Goal: Contribute content

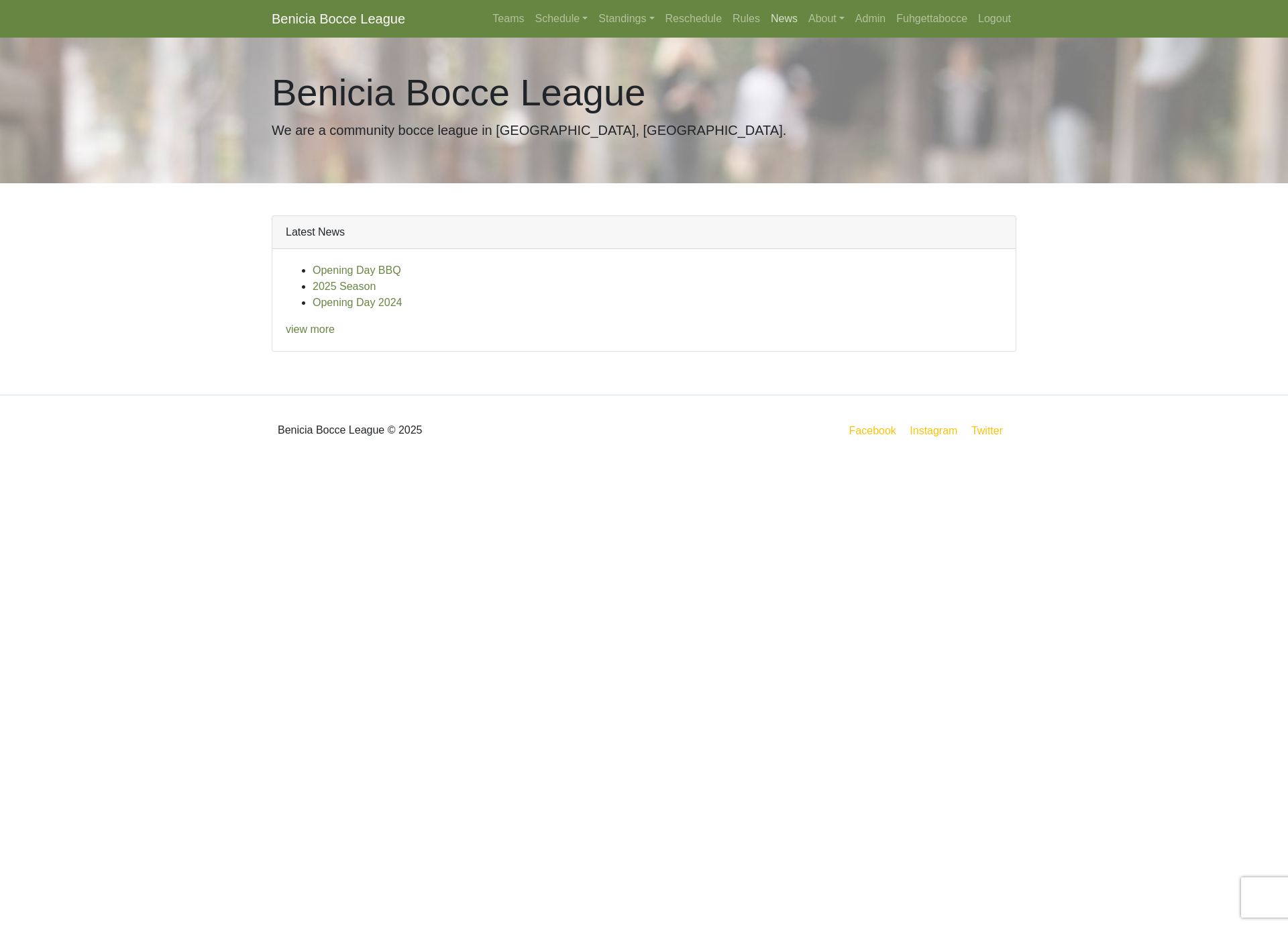
click at [783, 16] on link "News" at bounding box center [784, 19] width 38 height 27
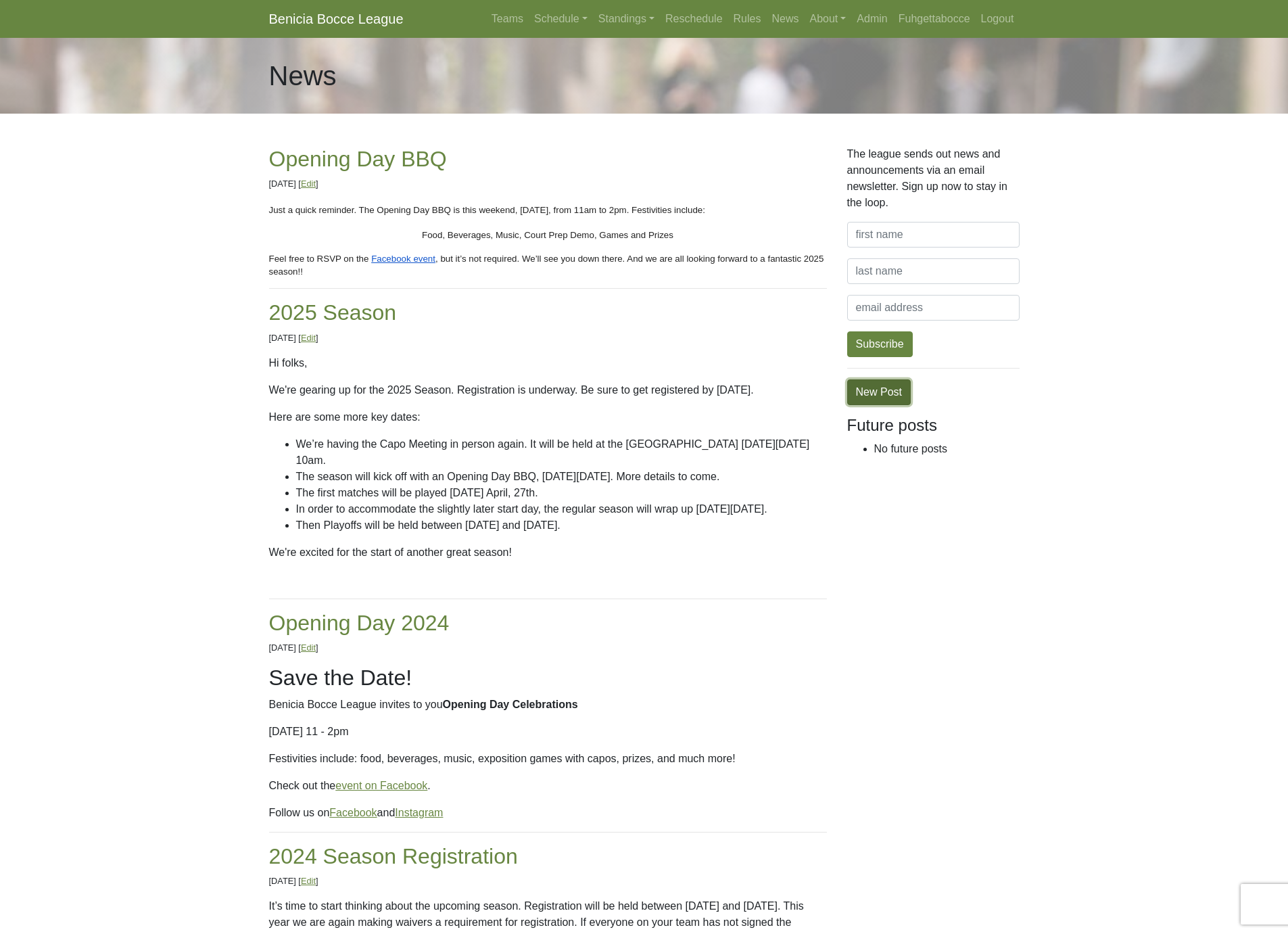
click at [898, 395] on link "New Post" at bounding box center [879, 392] width 64 height 26
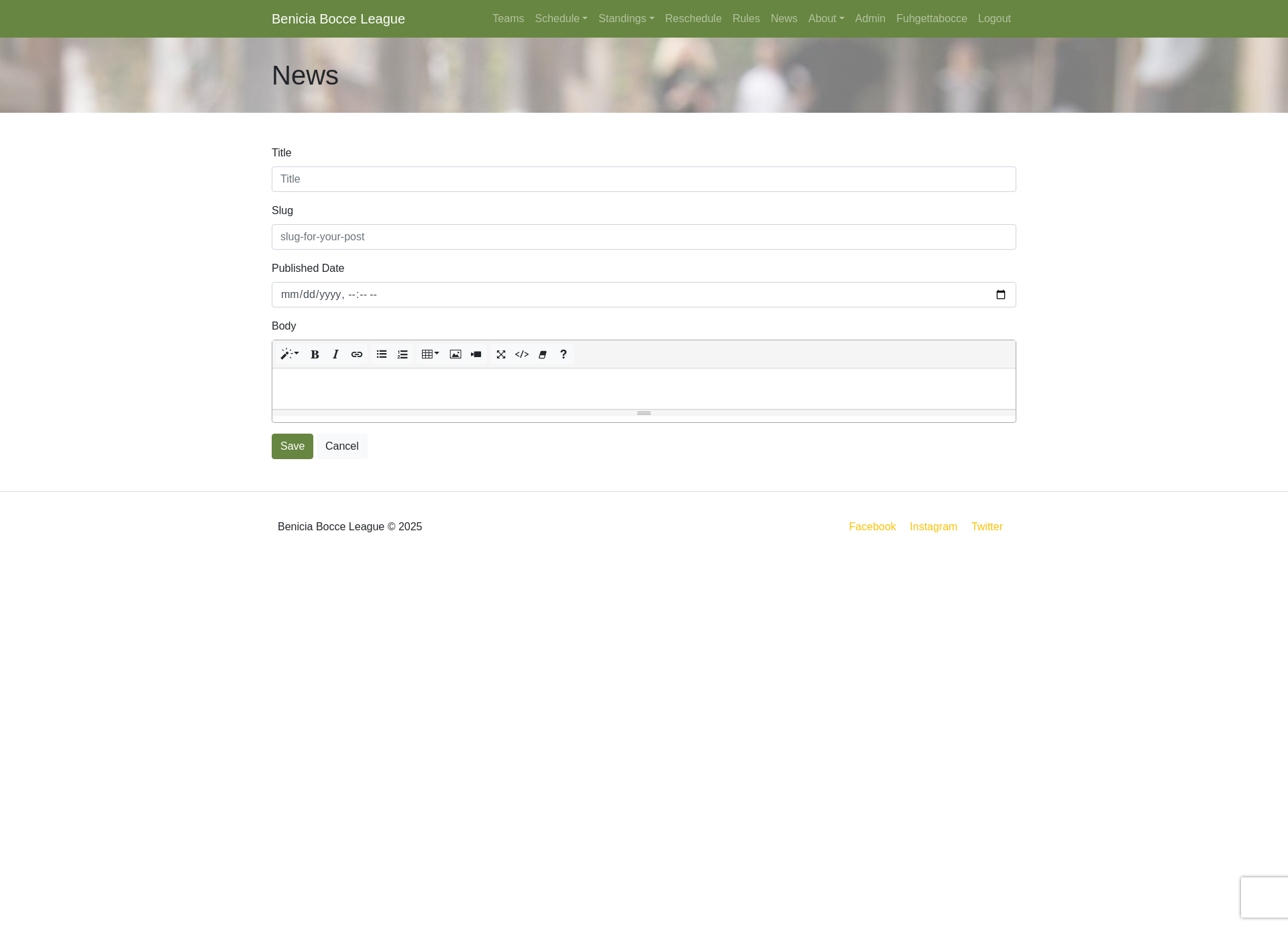
click at [323, 397] on div at bounding box center [644, 388] width 743 height 40
click at [167, 449] on body "Benicia Bocce League Teams Schedule [DATE] Morning [DATE] Night [DATE] Night [D…" at bounding box center [644, 281] width 1288 height 562
click at [1103, 562] on html "Benicia Bocce League Teams Schedule [DATE] Morning [DATE] Night [DATE] Night [D…" at bounding box center [644, 281] width 1288 height 562
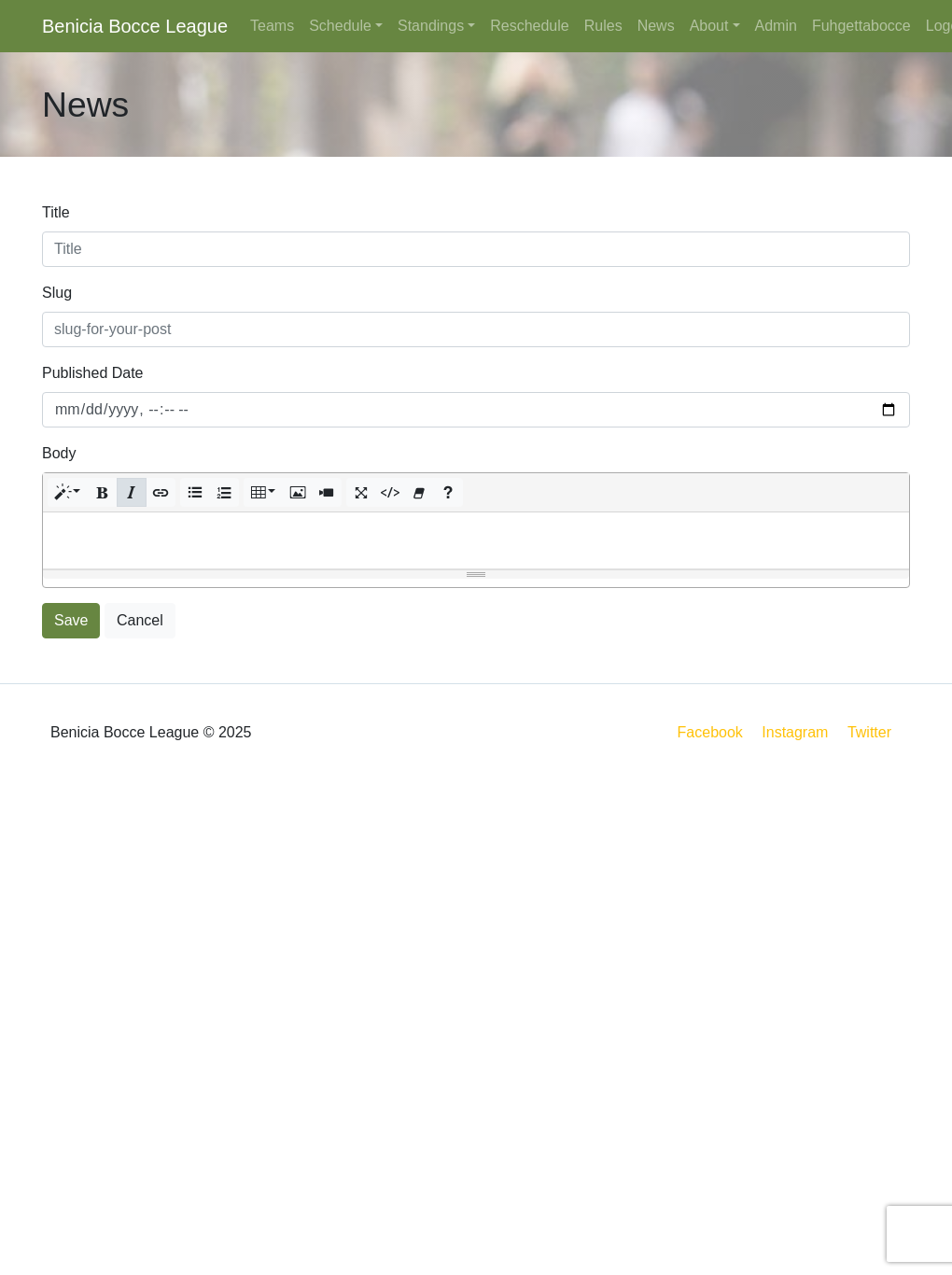
click at [292, 548] on div at bounding box center [476, 540] width 866 height 56
click at [298, 489] on icon "Picture" at bounding box center [298, 492] width 13 height 15
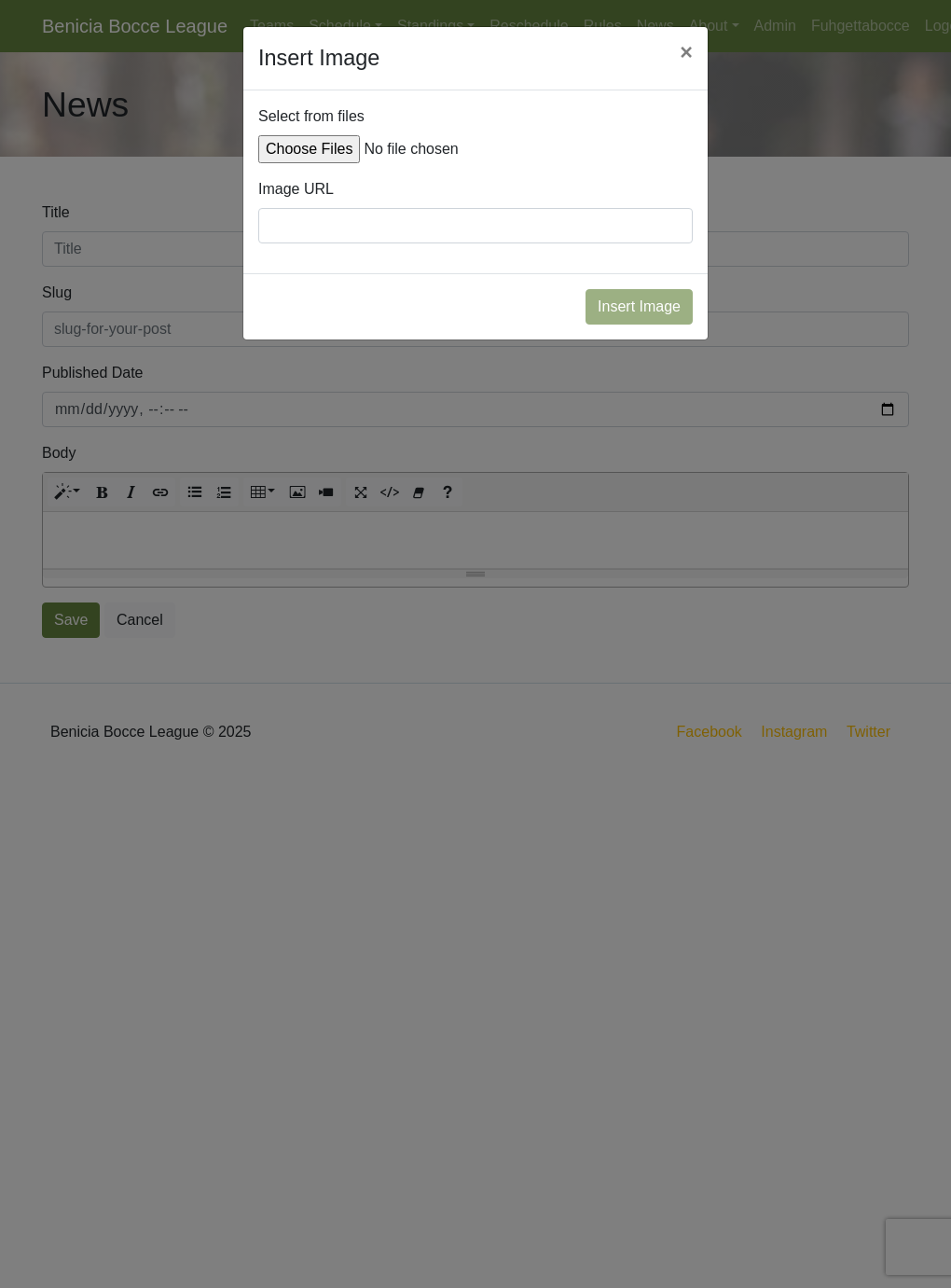
click at [316, 136] on input "Insert Image" at bounding box center [476, 149] width 435 height 28
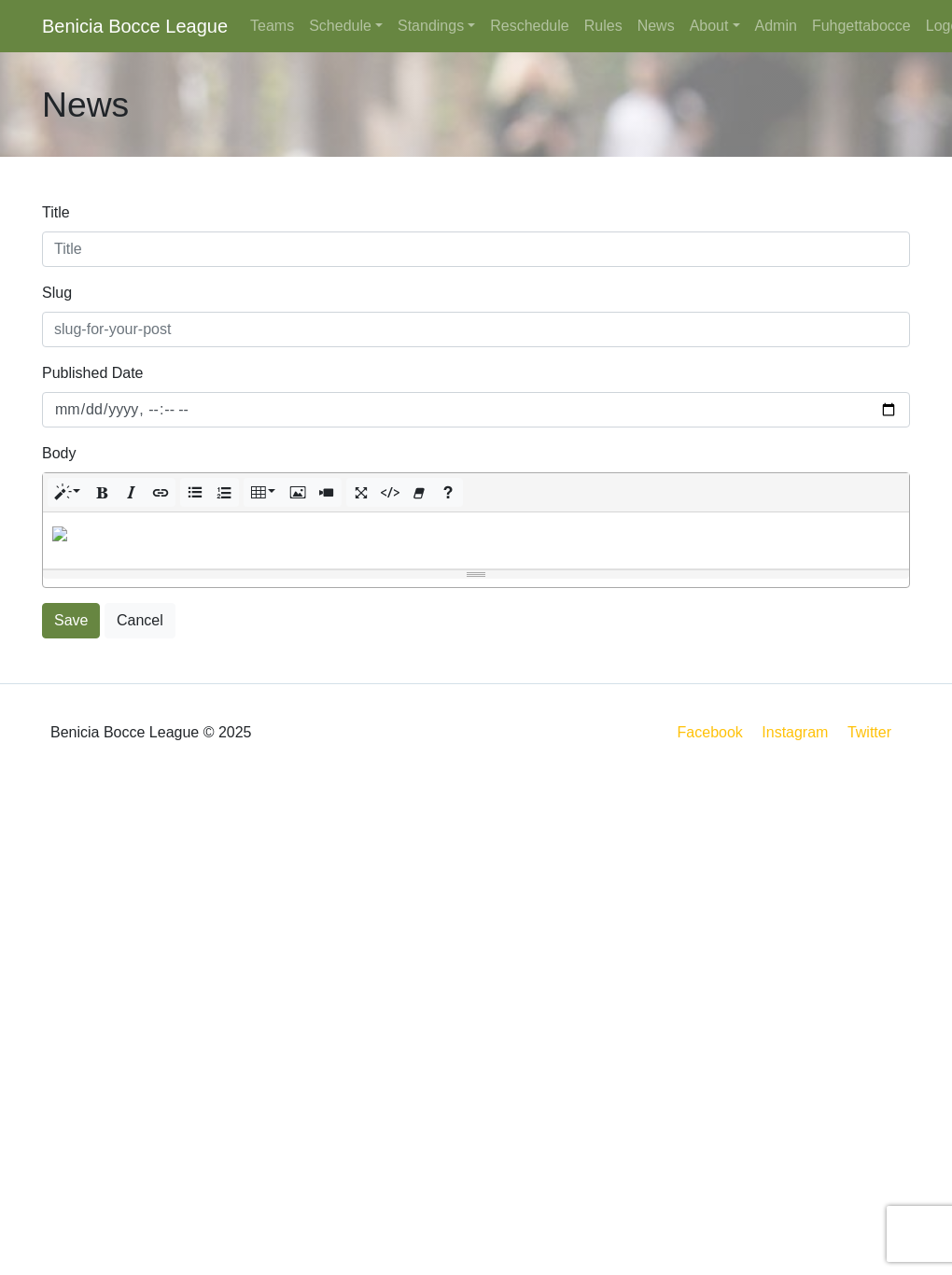
click at [198, 543] on p at bounding box center [476, 533] width 847 height 22
click at [302, 492] on icon "Picture" at bounding box center [298, 492] width 13 height 15
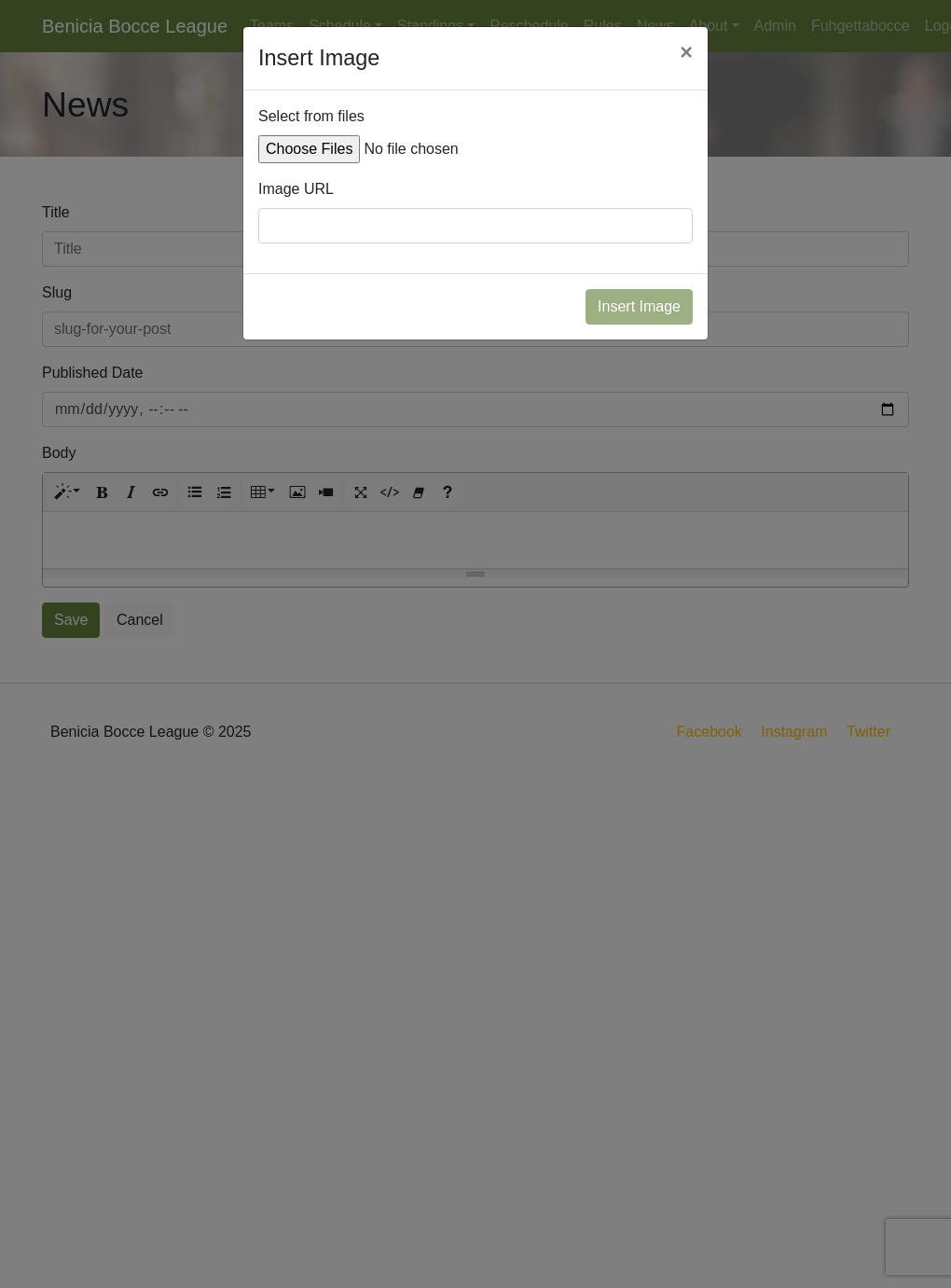
click at [342, 148] on input "Insert Image" at bounding box center [476, 149] width 435 height 28
click at [688, 51] on button "×" at bounding box center [686, 52] width 43 height 51
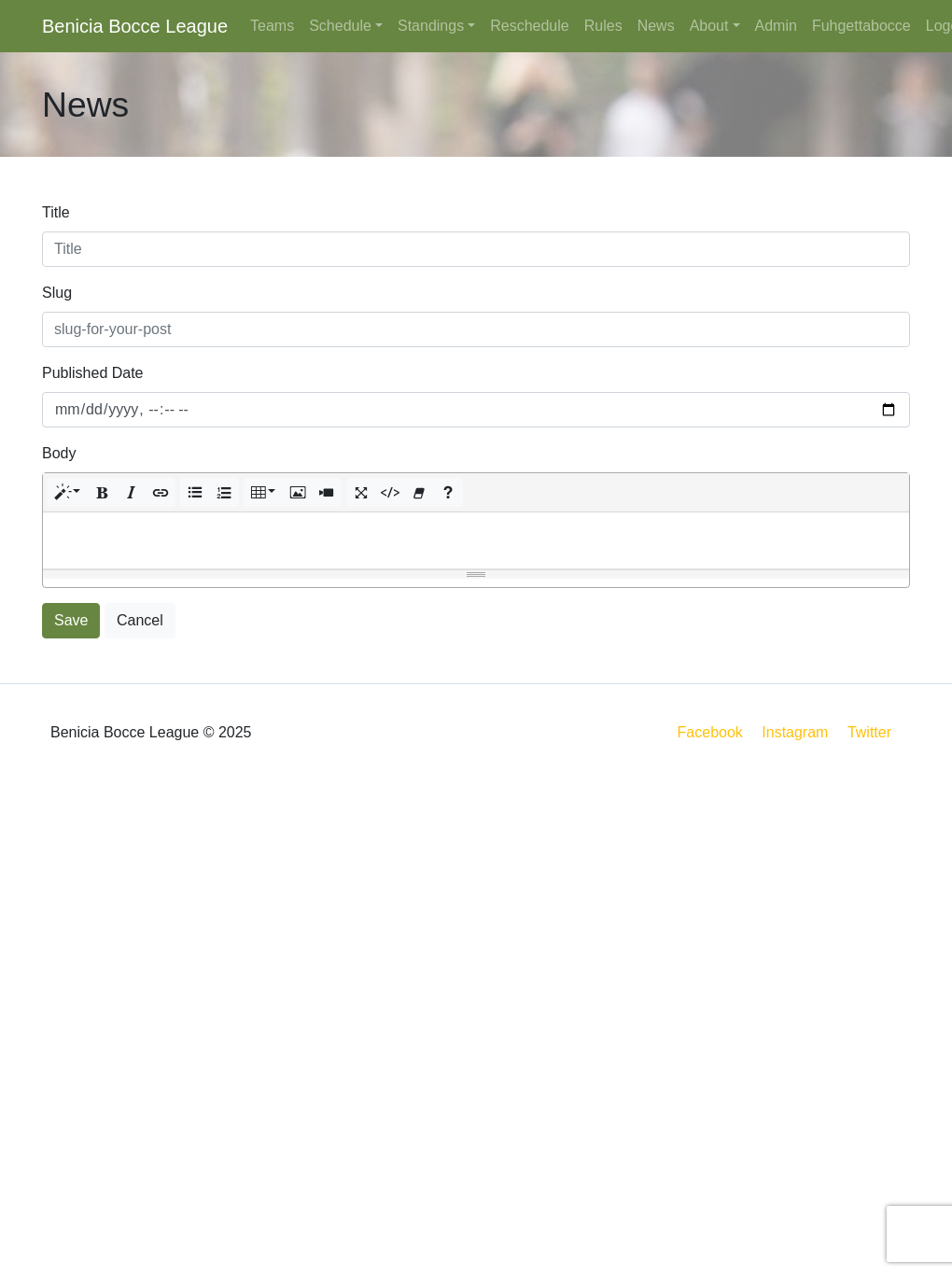
click at [258, 528] on p at bounding box center [476, 533] width 847 height 22
click at [295, 487] on icon "Picture" at bounding box center [298, 492] width 13 height 15
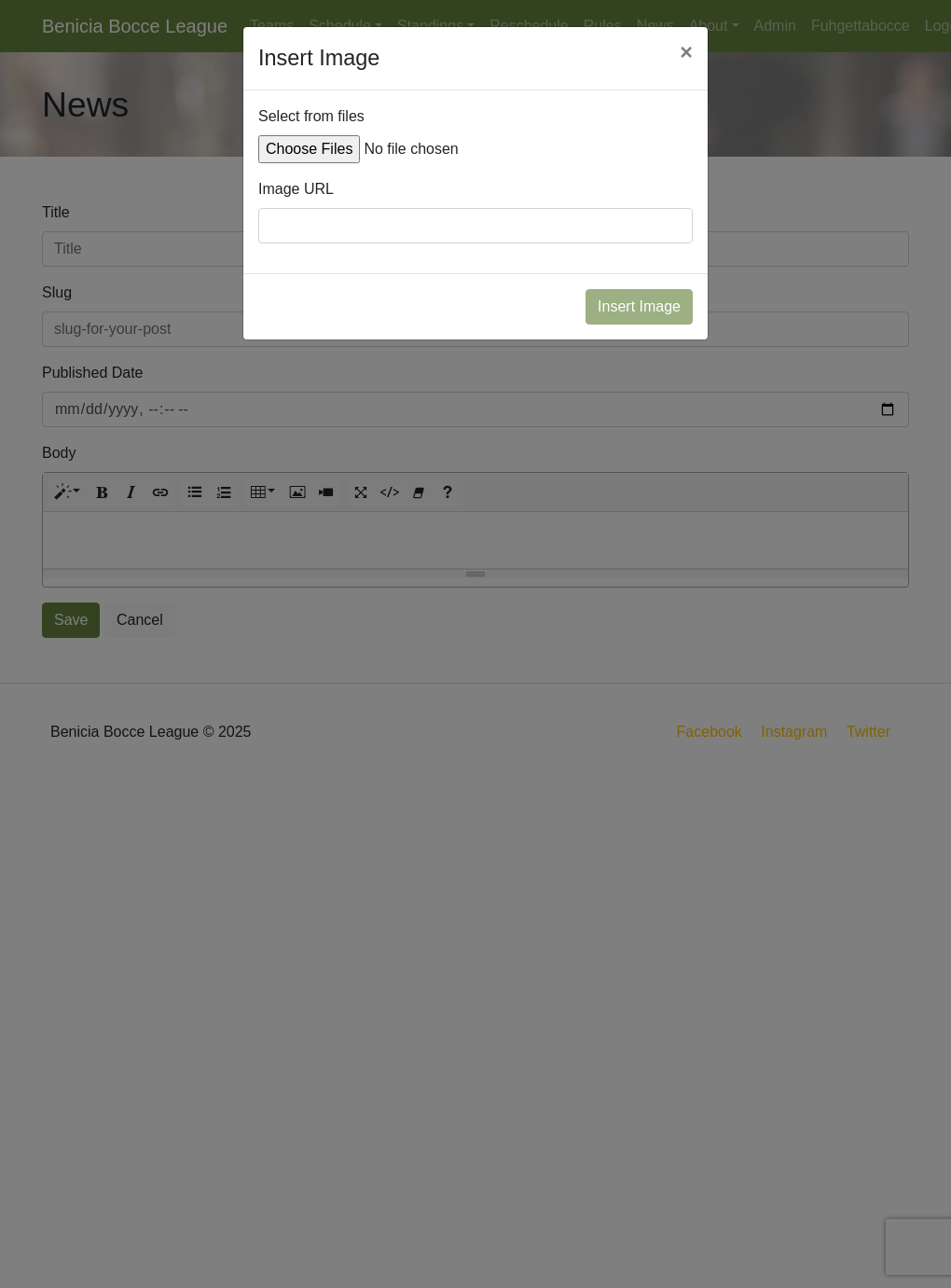
click at [317, 155] on input "Insert Image" at bounding box center [476, 149] width 435 height 28
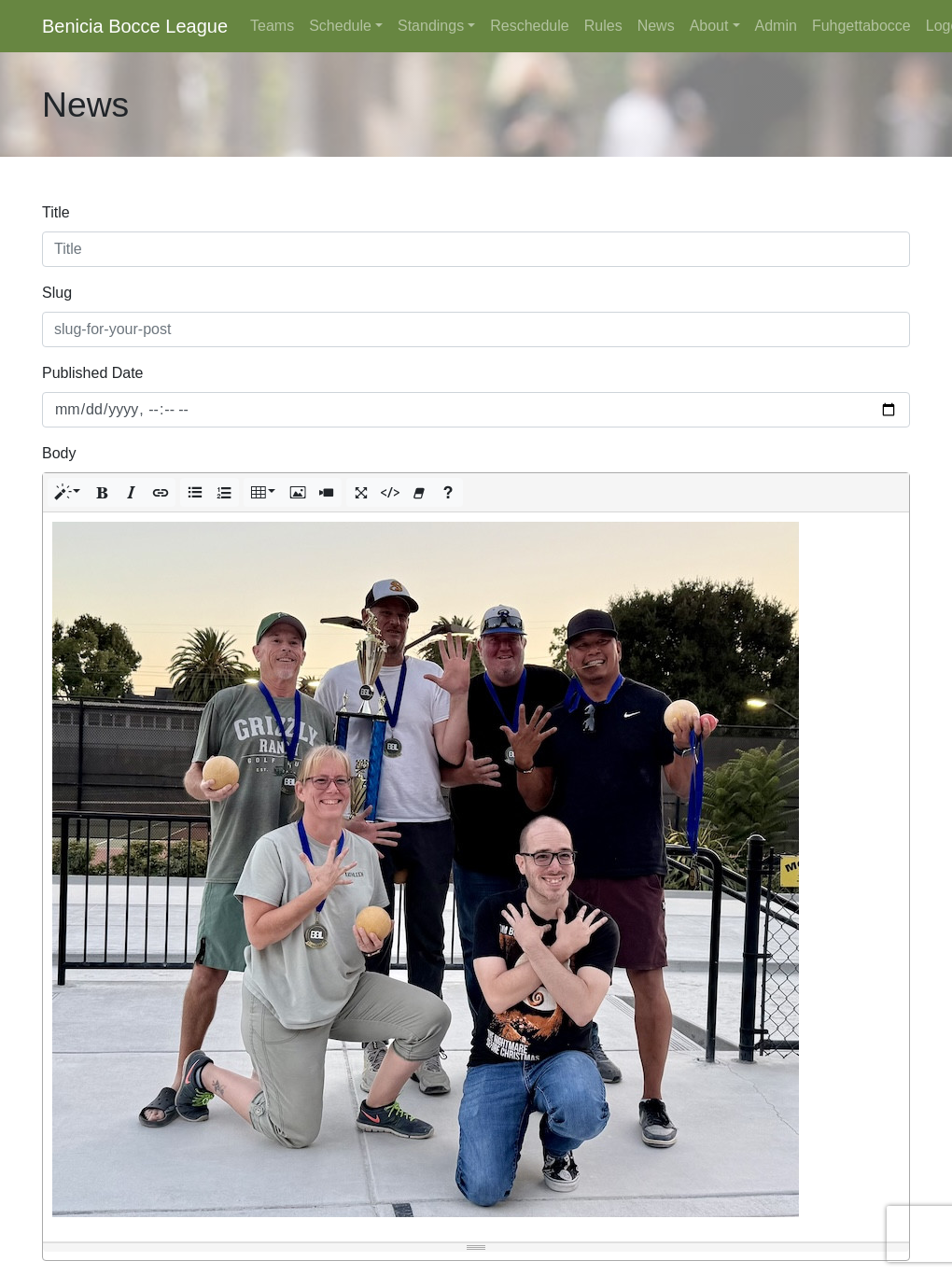
click at [604, 299] on div "Slug" at bounding box center [476, 314] width 868 height 65
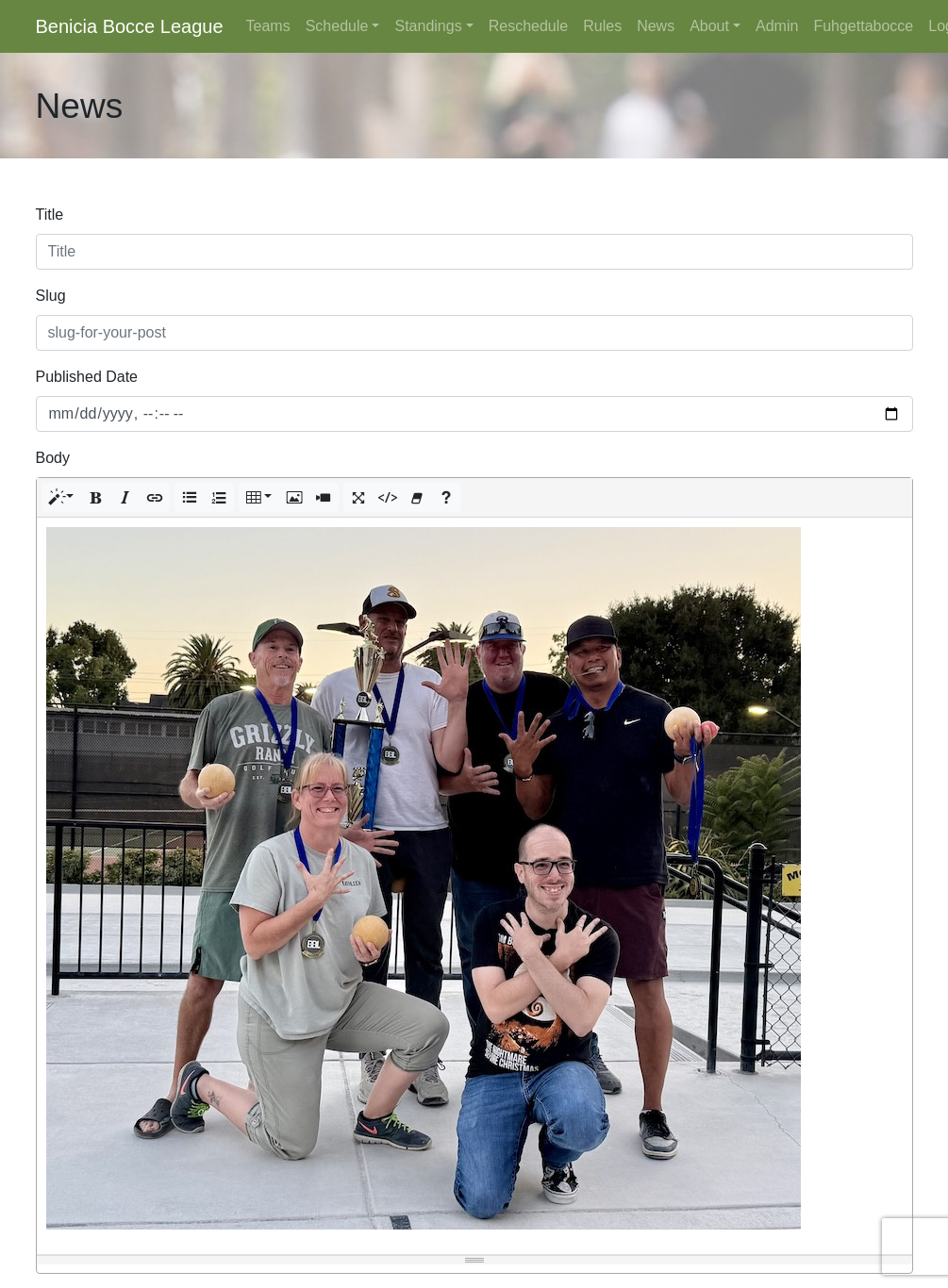
click at [815, 579] on p at bounding box center [474, 878] width 856 height 703
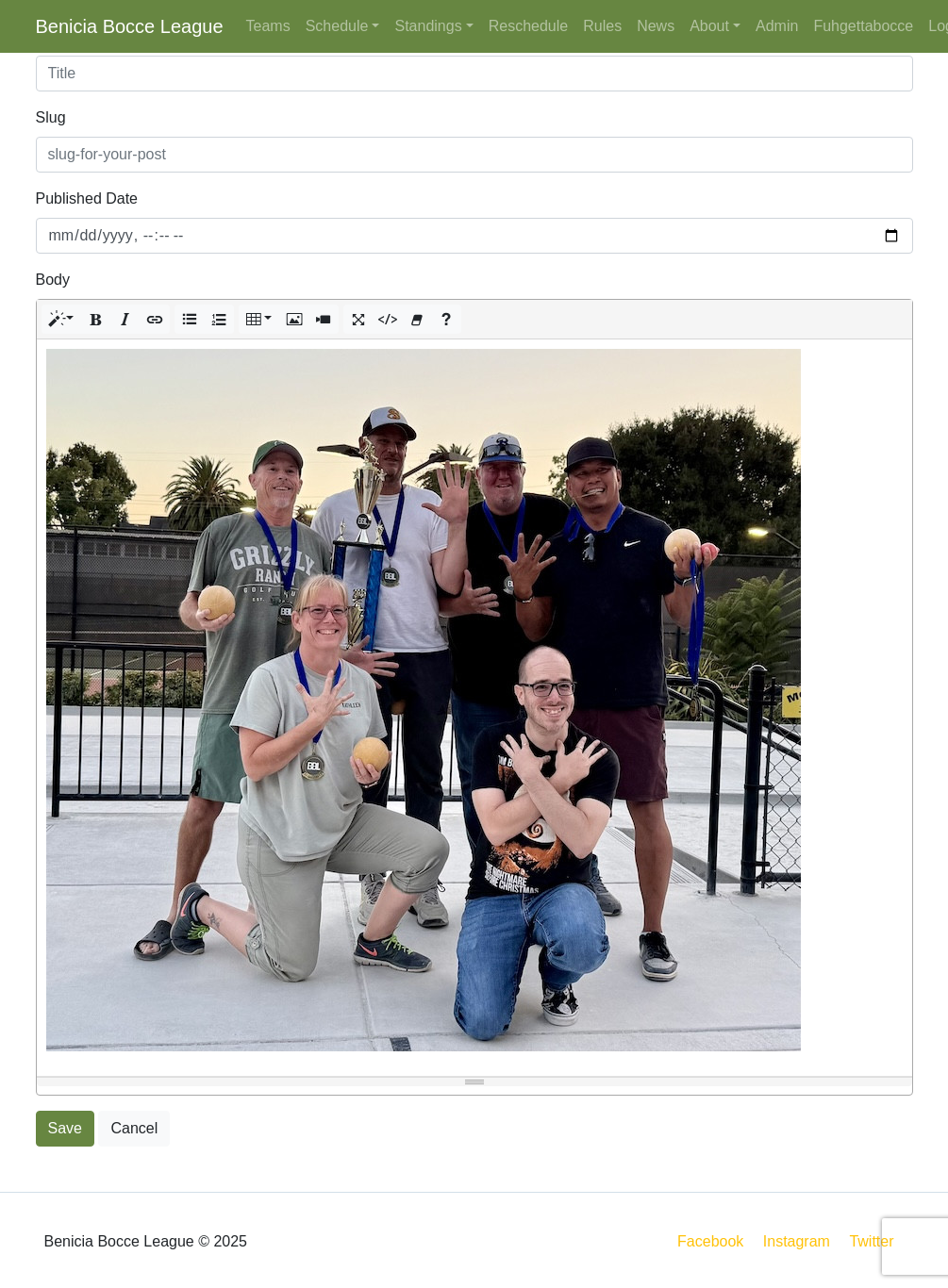
scroll to position [223, 0]
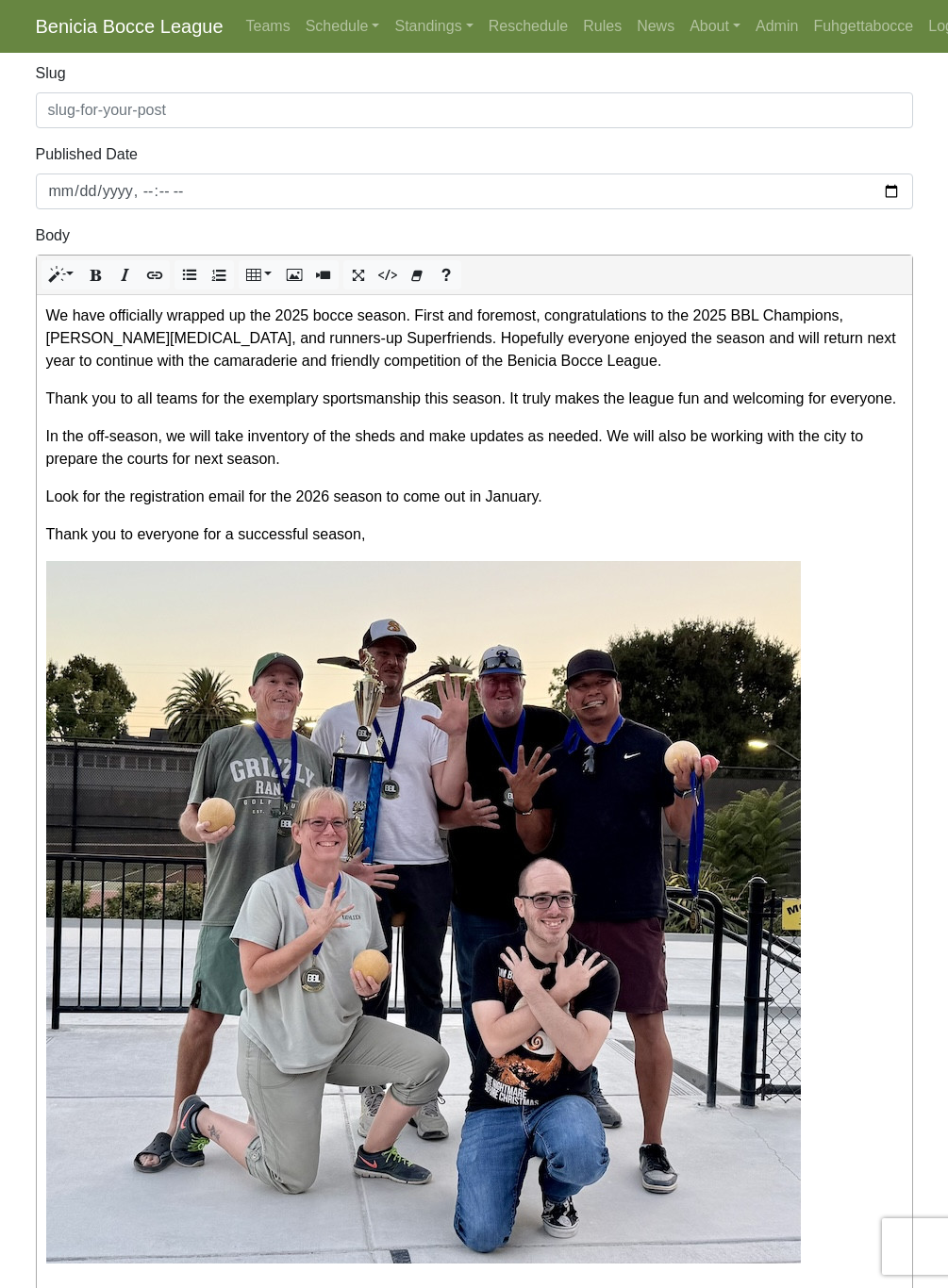
click at [488, 573] on div "We have officially wrapped up the 2025 bocce season. First and foremost, congra…" at bounding box center [474, 792] width 876 height 993
click at [467, 546] on p "Thank you to everyone for a successful season," at bounding box center [474, 534] width 856 height 22
drag, startPoint x: 136, startPoint y: 340, endPoint x: 45, endPoint y: 345, distance: 91.1
click at [46, 345] on p "We have officially wrapped up the 2025 bocce season. First and foremost, congra…" at bounding box center [474, 338] width 856 height 67
click at [279, 340] on p "We have officially wrapped up the 2025 bocce season. First and foremost, congra…" at bounding box center [474, 338] width 856 height 67
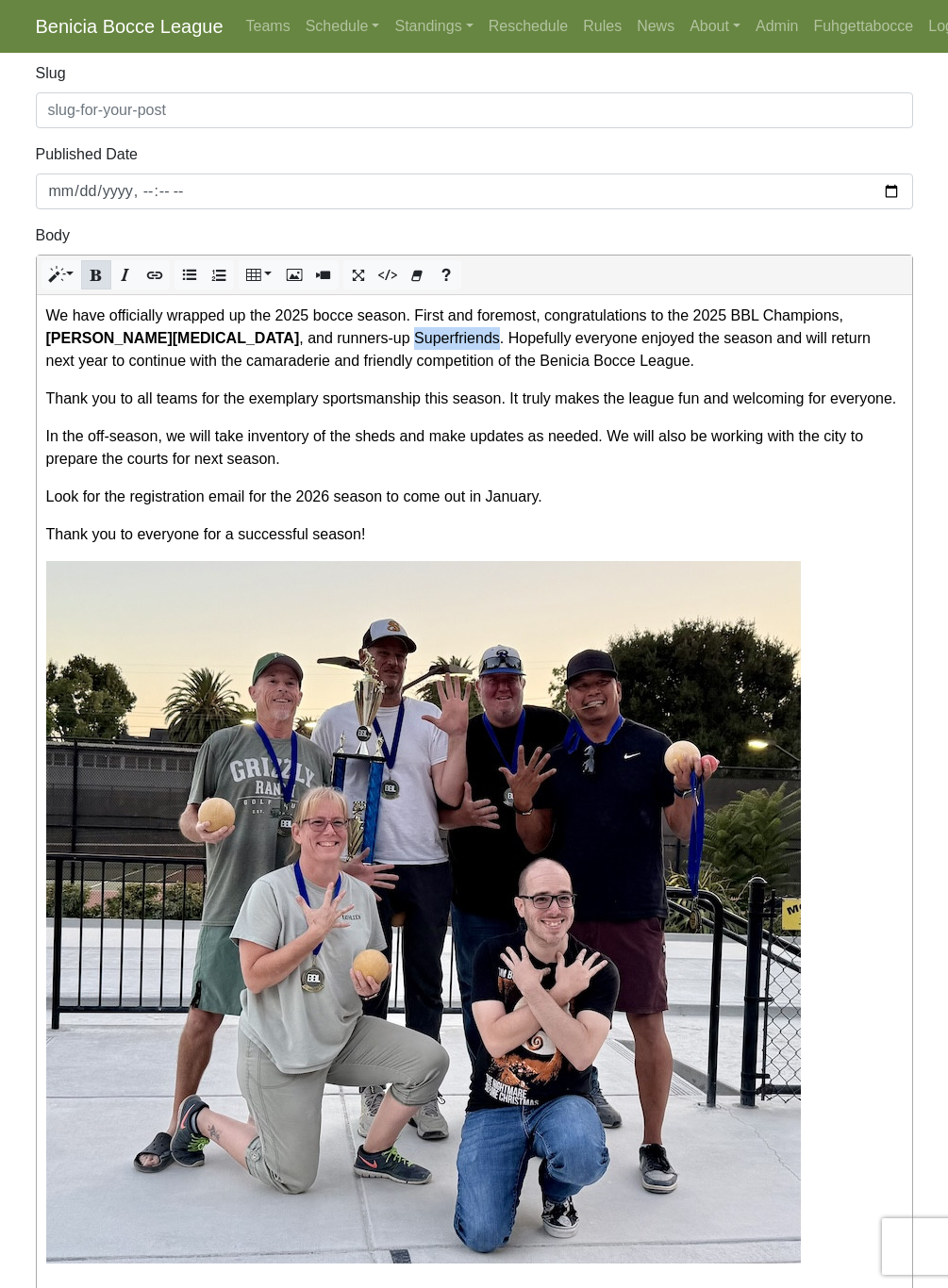
click at [279, 340] on p "We have officially wrapped up the 2025 bocce season. First and foremost, congra…" at bounding box center [474, 338] width 856 height 67
click at [650, 411] on p "Thank you to all teams for the exemplary sportsmanship this season. It truly ma…" at bounding box center [474, 398] width 856 height 22
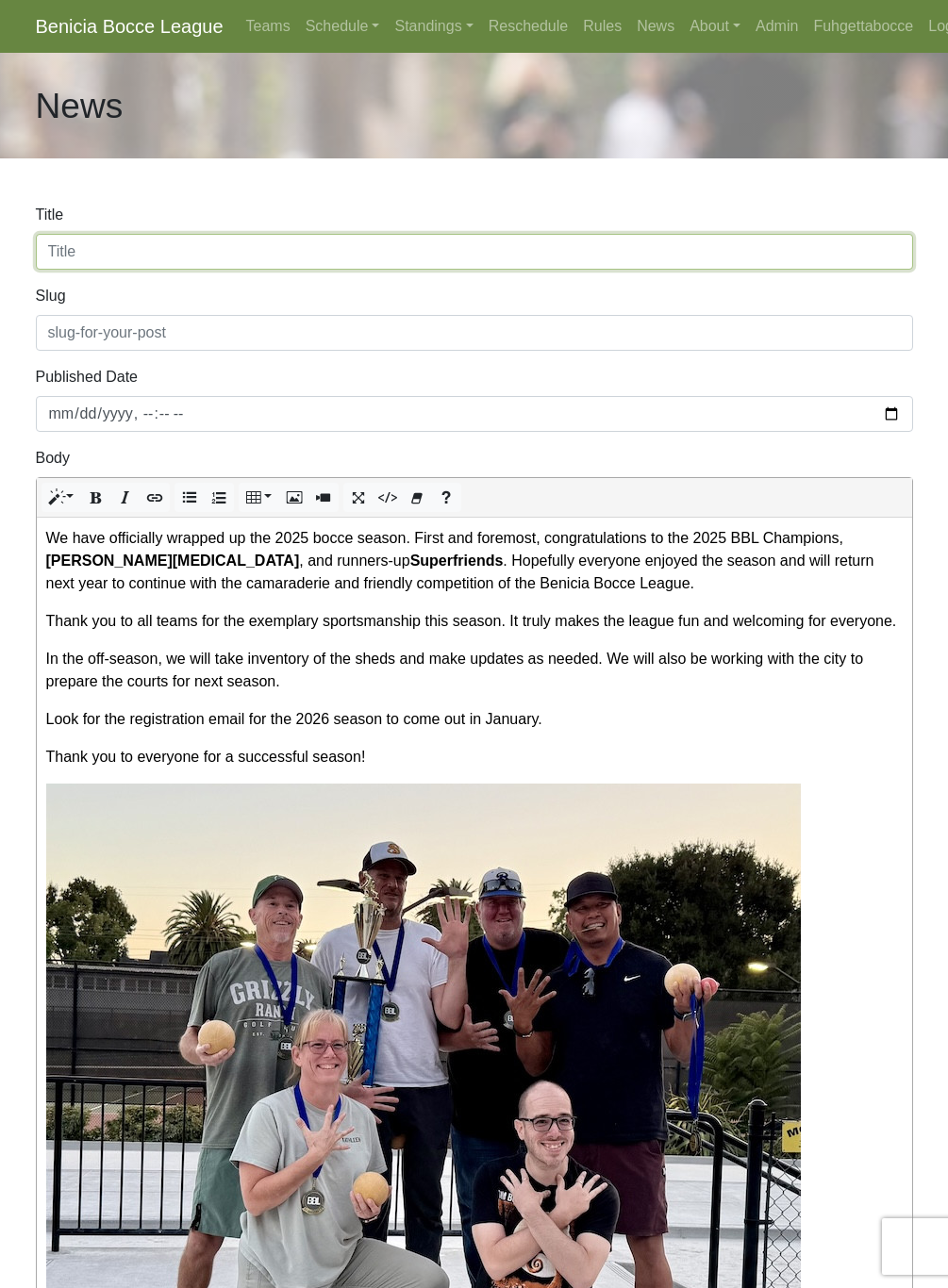
click at [196, 245] on input "Title" at bounding box center [474, 252] width 878 height 36
type input "End of 2025 Season"
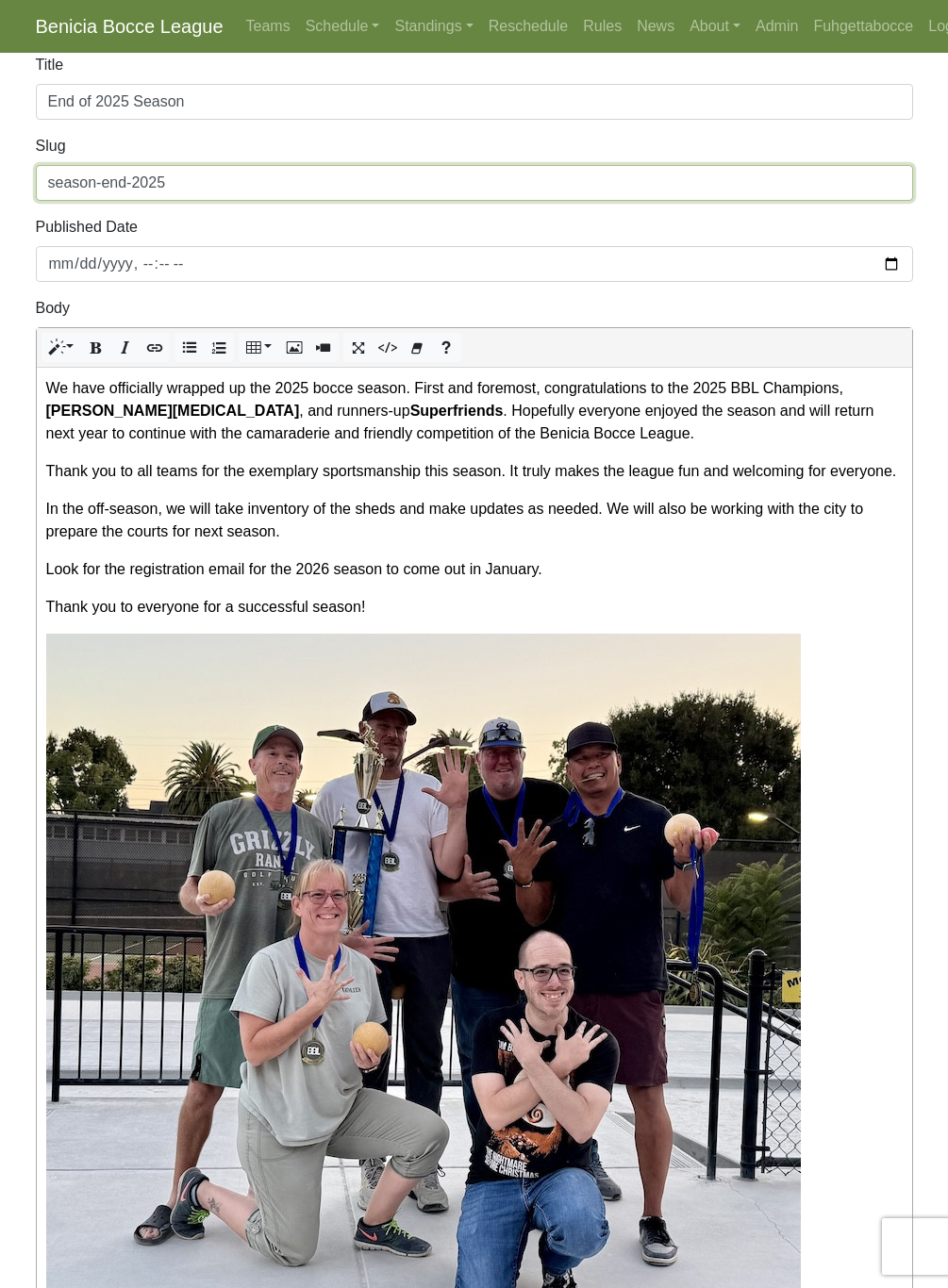
scroll to position [461, 0]
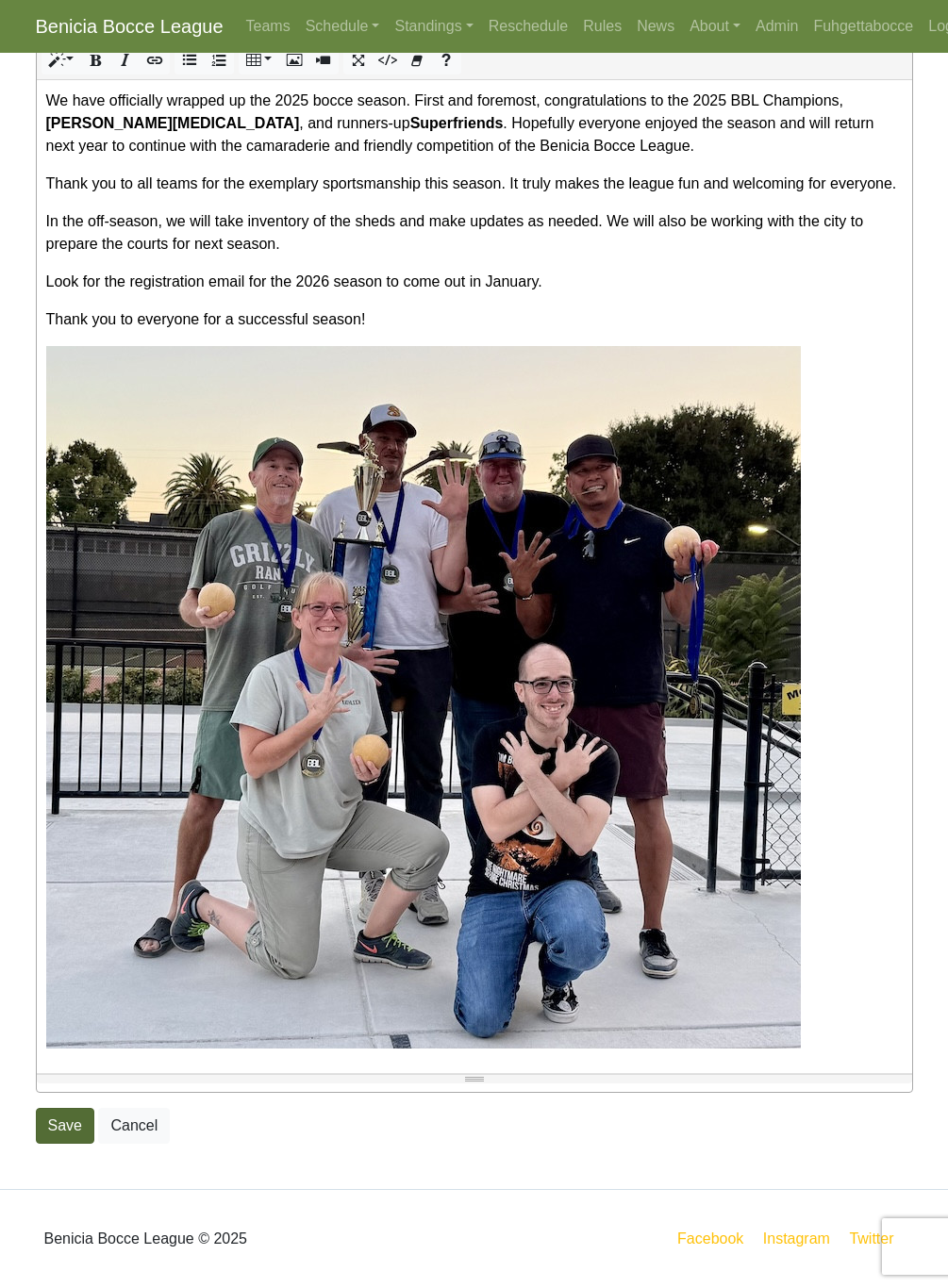
type input "season-end-2025"
click at [51, 1131] on button "Save" at bounding box center [65, 1126] width 59 height 36
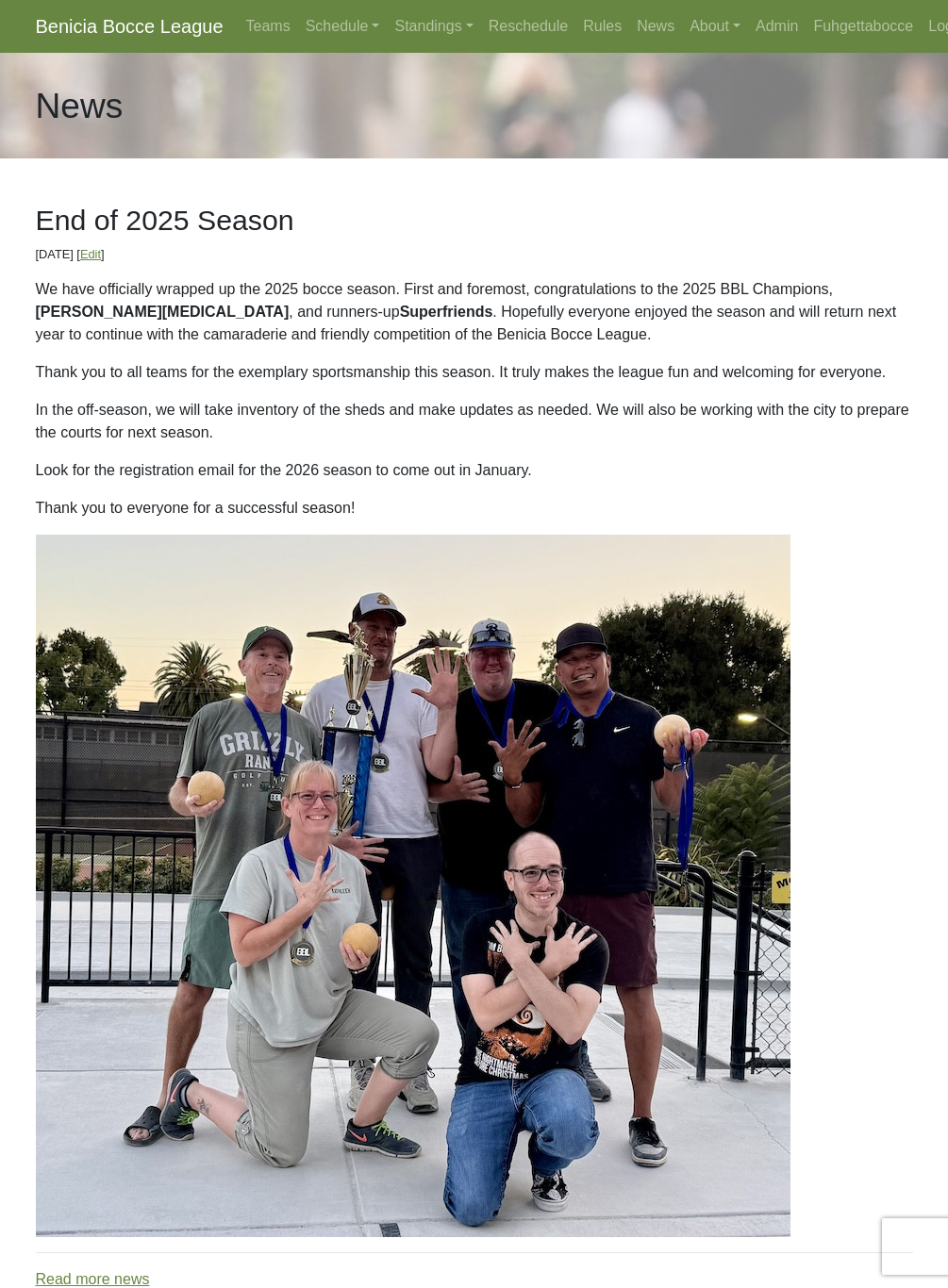
click at [618, 398] on div "We have officially wrapped up the 2025 bocce season. First and foremost, congra…" at bounding box center [474, 758] width 878 height 959
